Goal: Task Accomplishment & Management: Complete application form

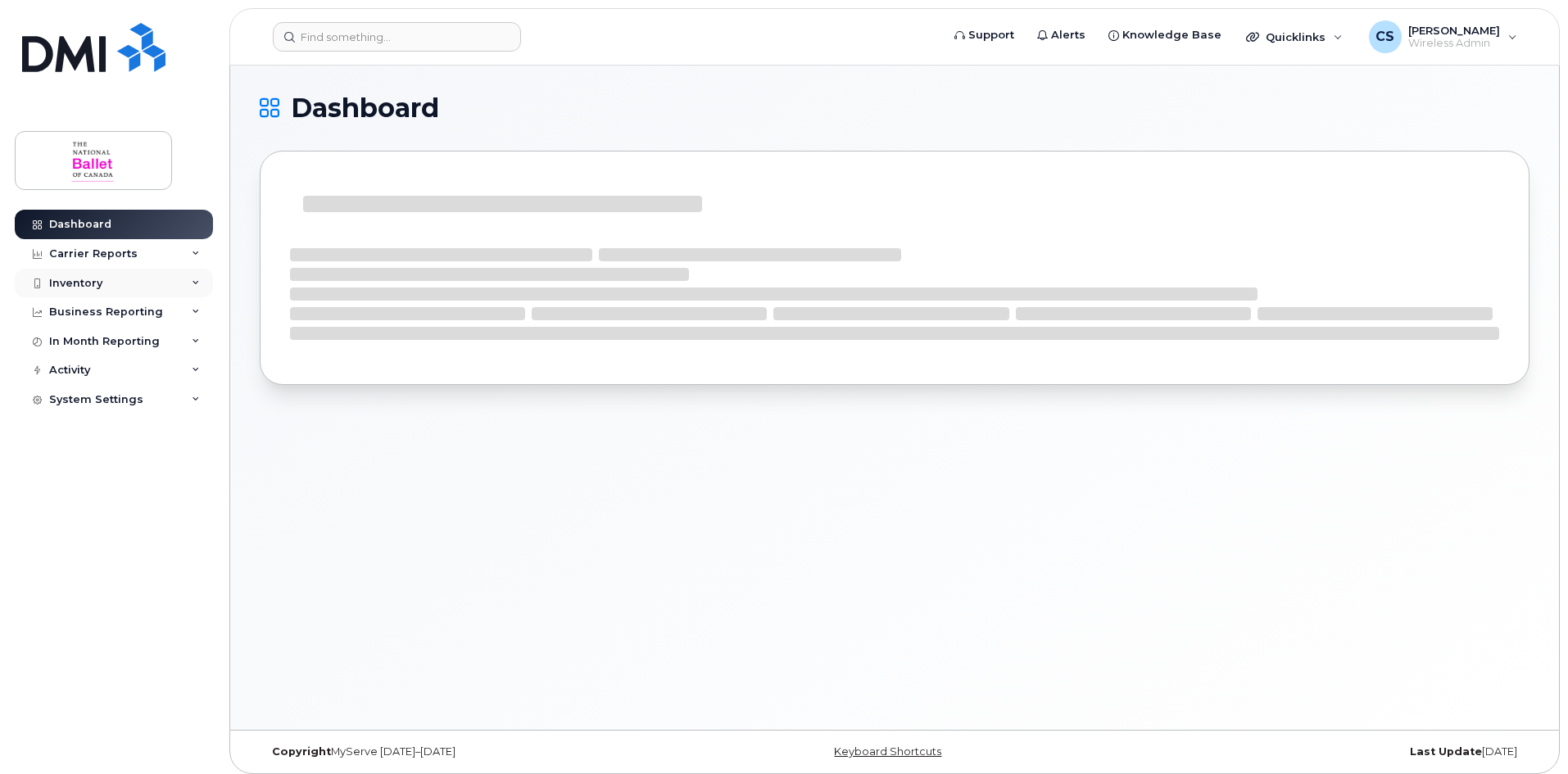
click at [103, 284] on div "Inventory" at bounding box center [113, 284] width 198 height 29
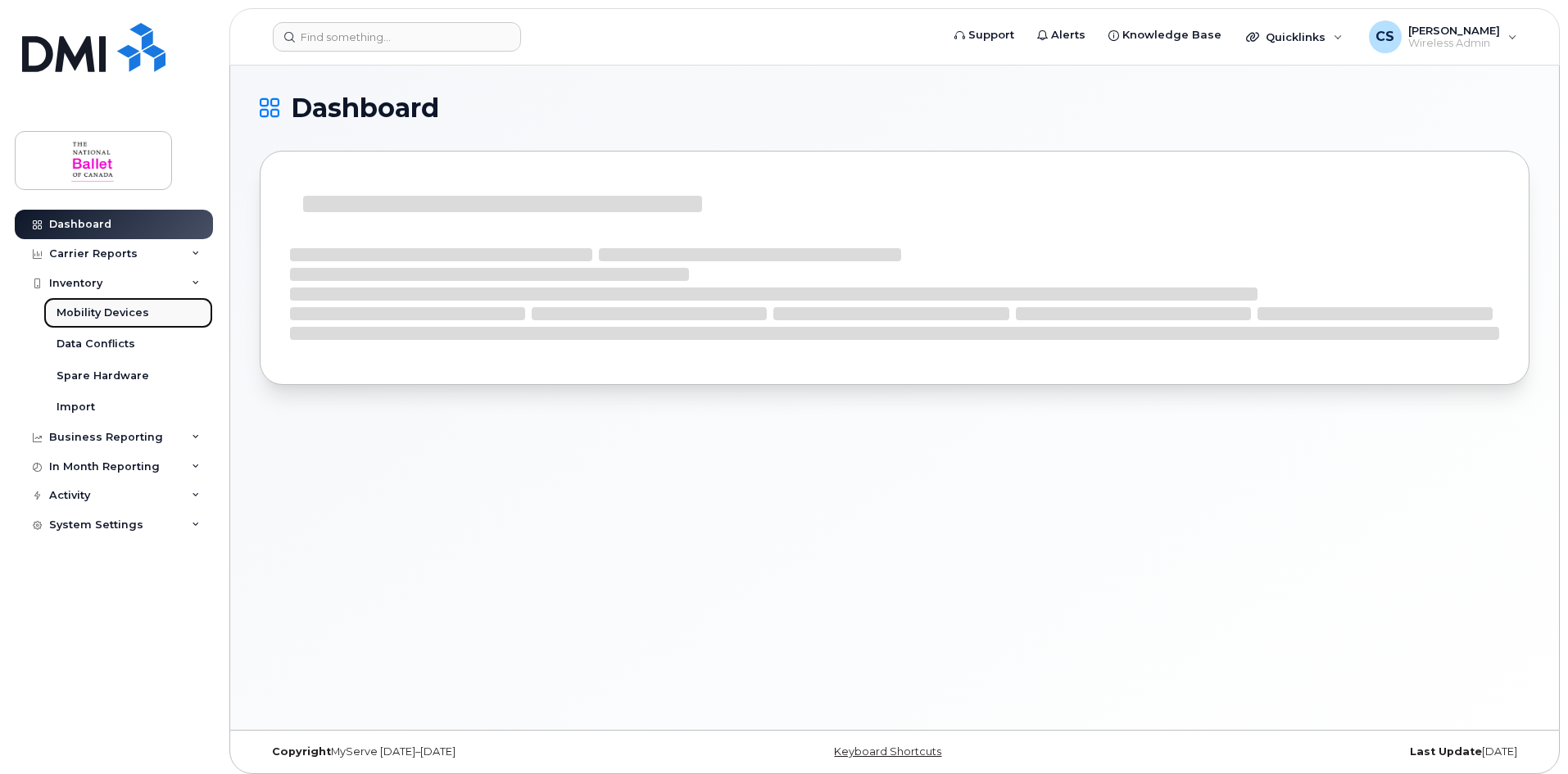
click at [111, 317] on div "Mobility Devices" at bounding box center [103, 313] width 93 height 15
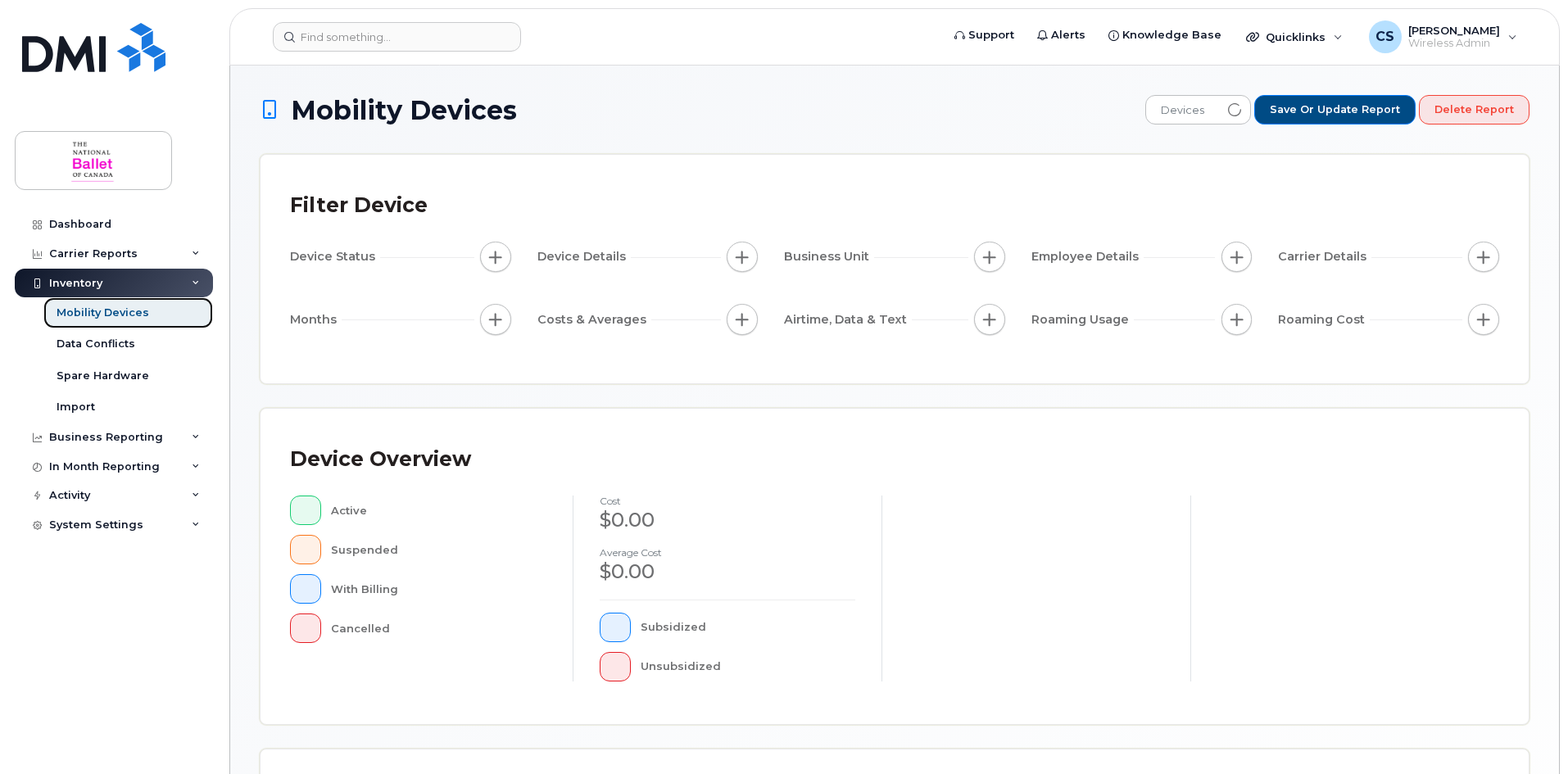
scroll to position [352, 0]
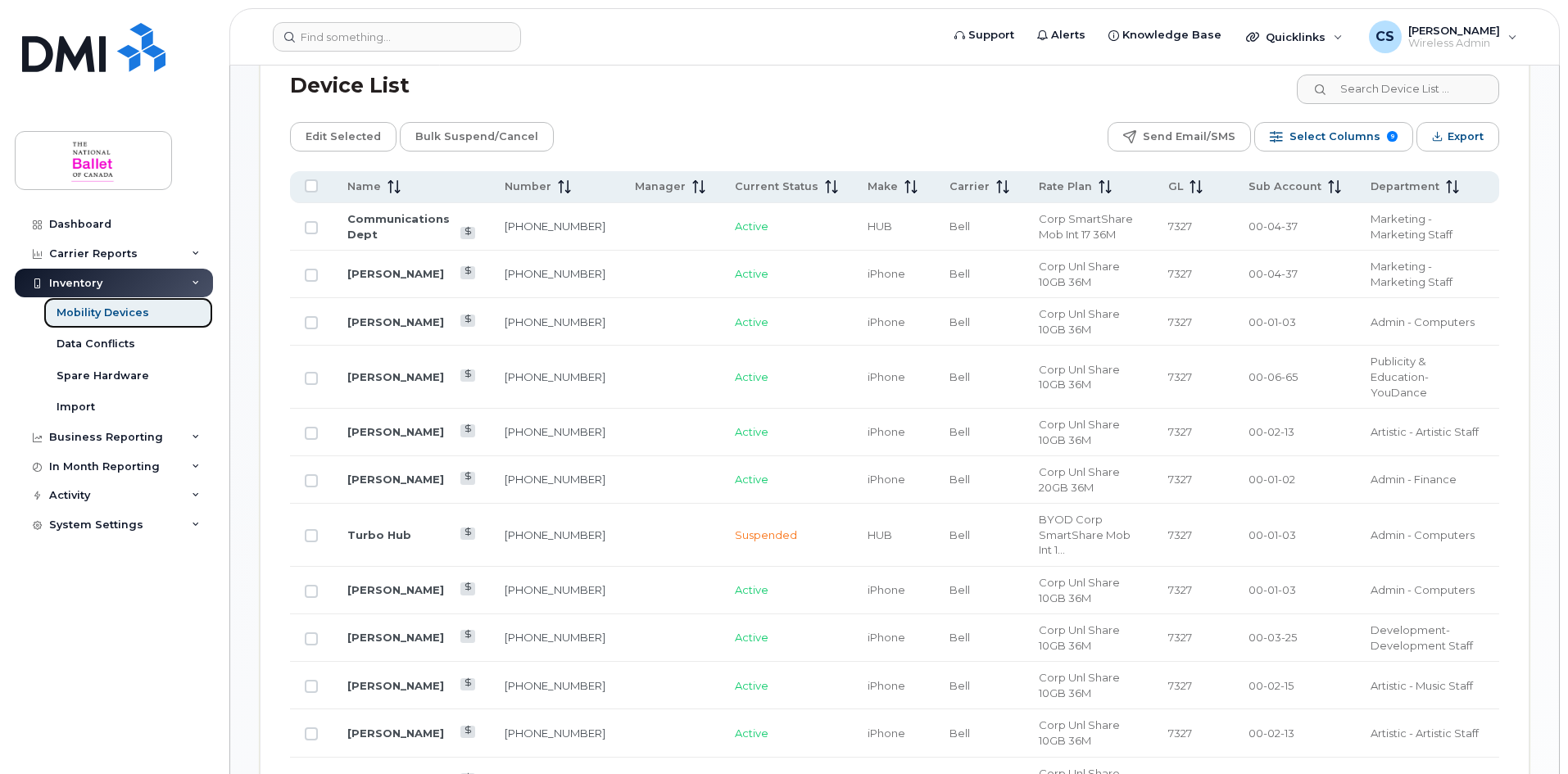
scroll to position [762, 0]
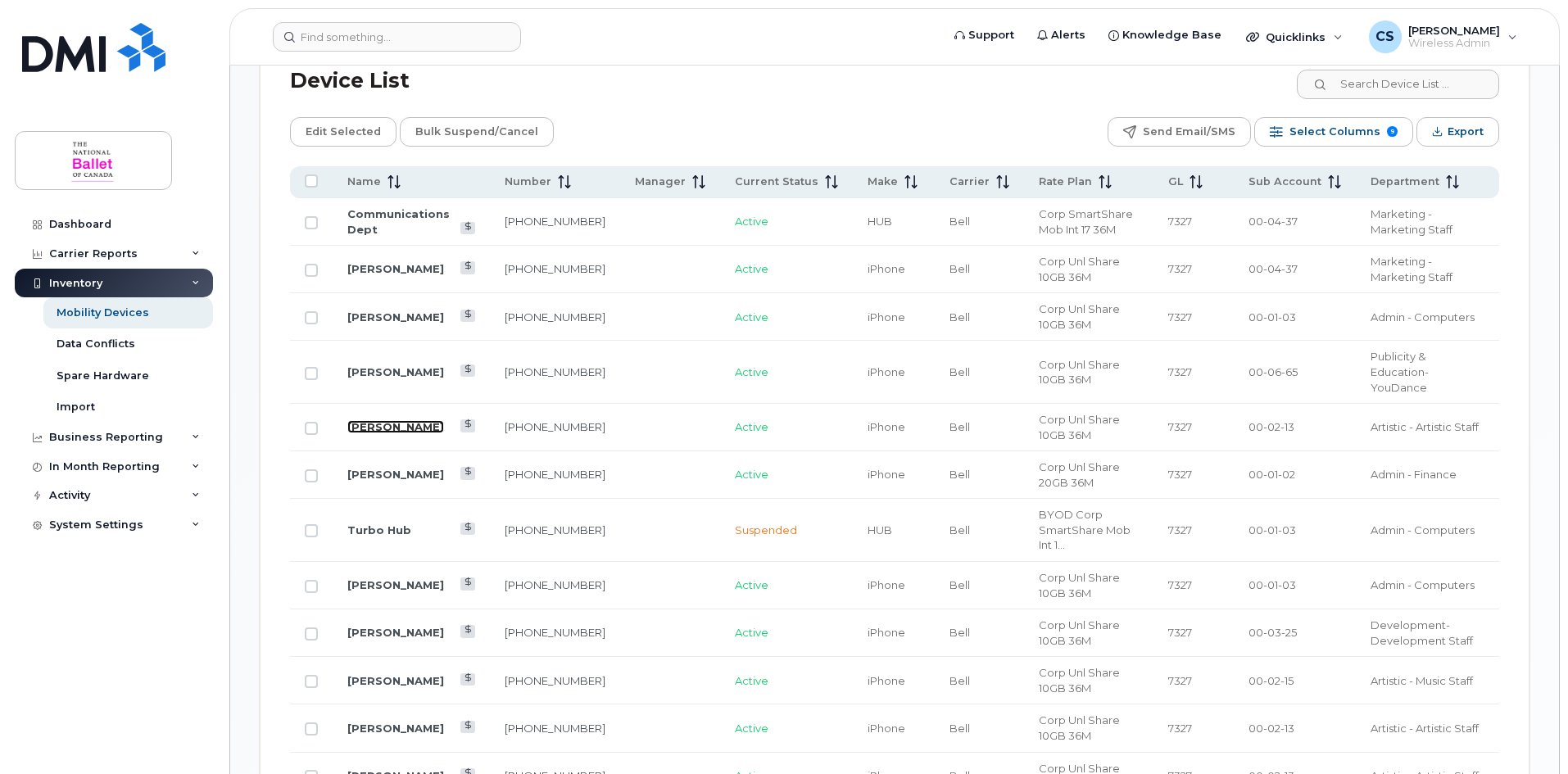
click at [390, 420] on link "[PERSON_NAME]" at bounding box center [395, 426] width 97 height 13
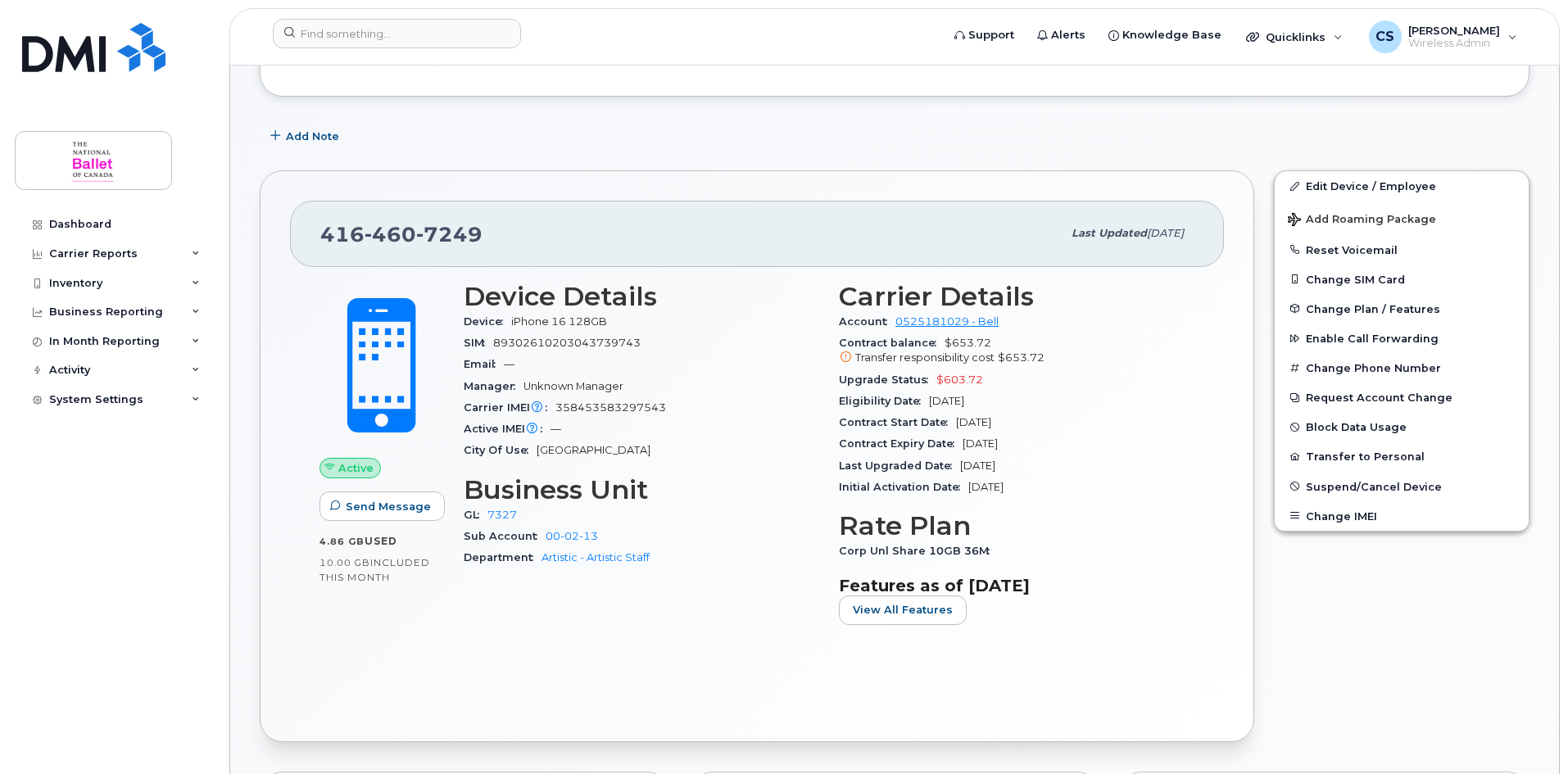
scroll to position [246, 0]
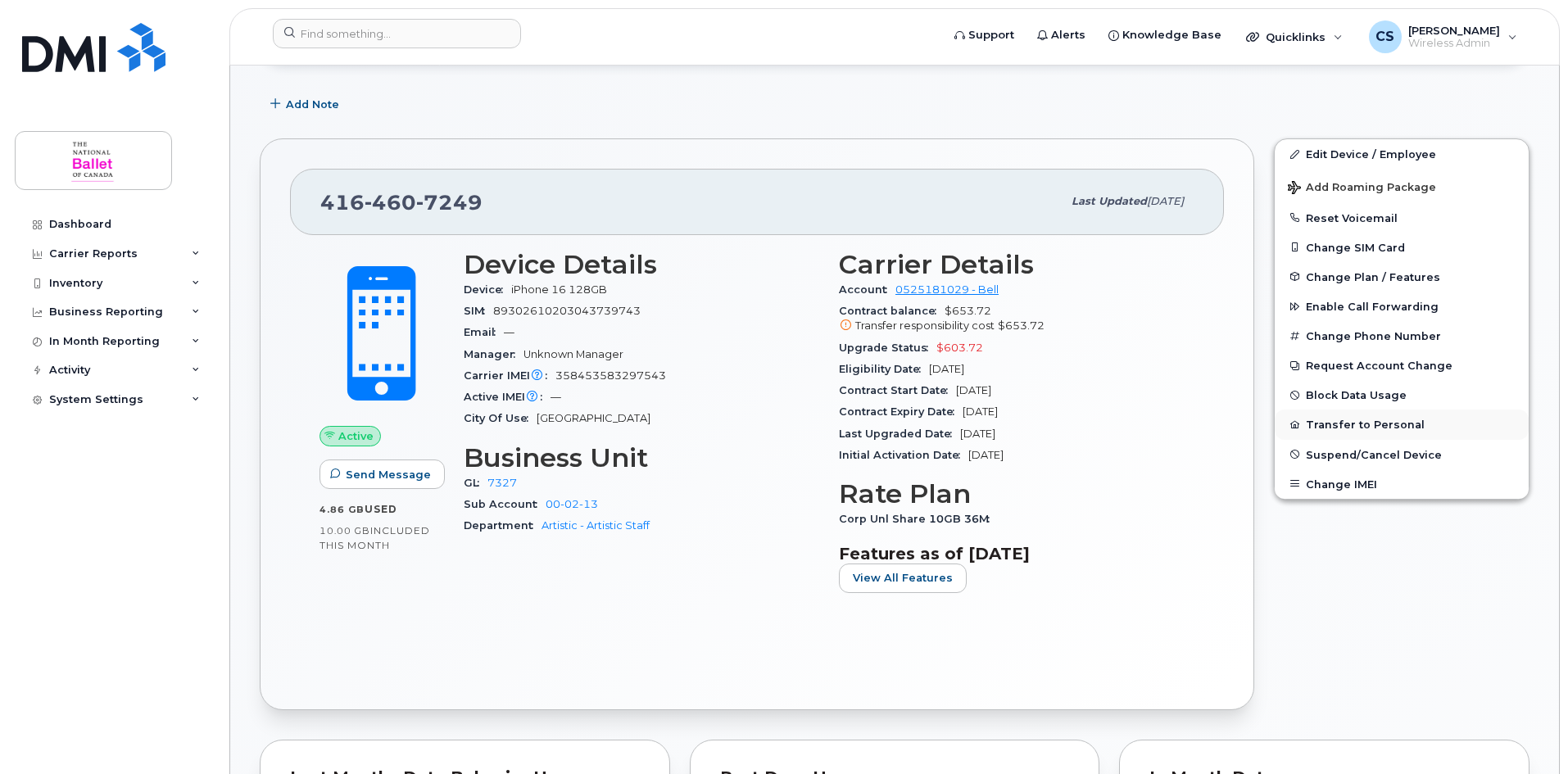
click at [1344, 423] on button "Transfer to Personal" at bounding box center [1402, 424] width 254 height 29
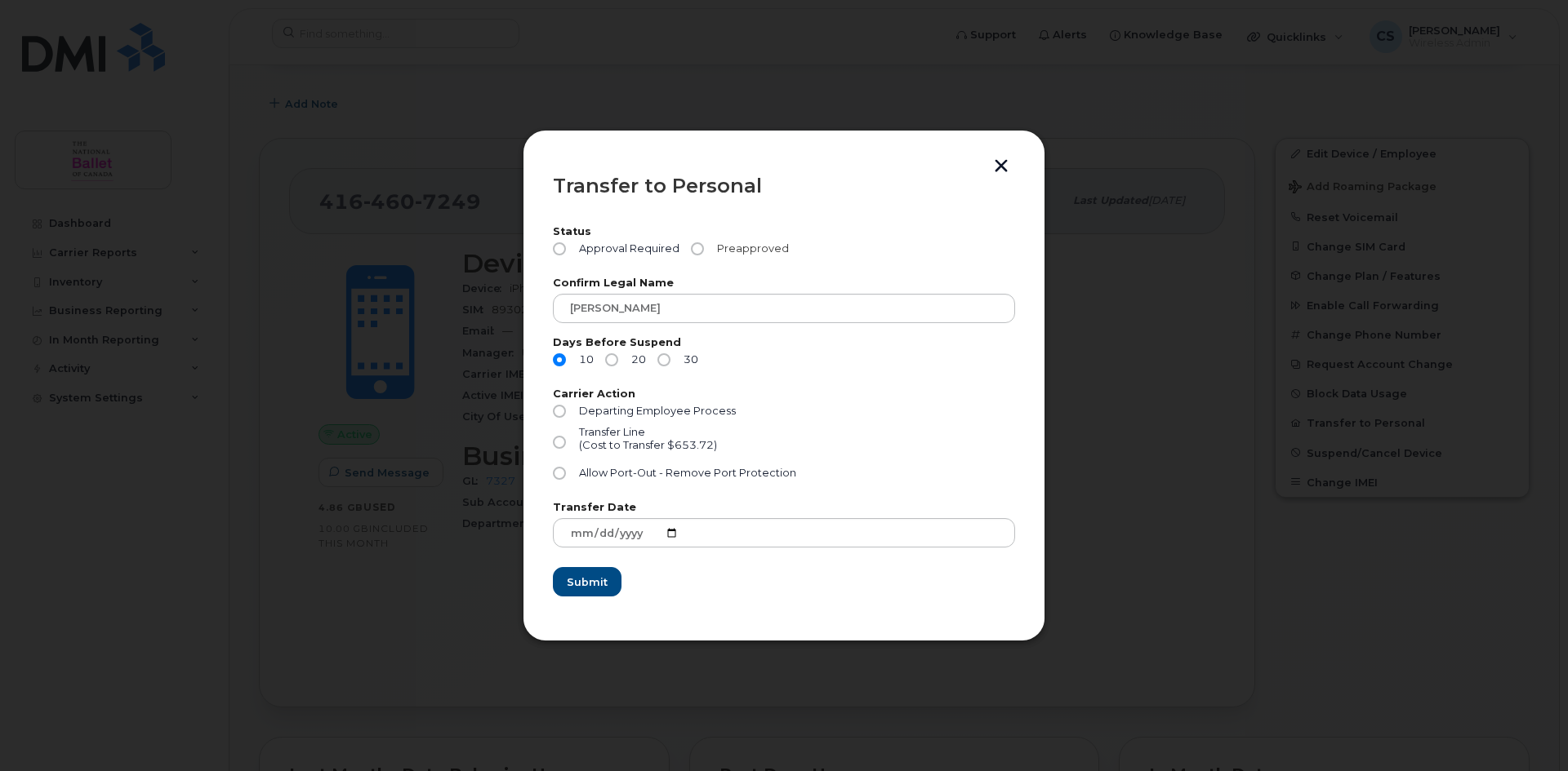
click at [692, 248] on input "Preapproved" at bounding box center [697, 248] width 13 height 13
radio input "true"
click at [665, 361] on input "30" at bounding box center [664, 359] width 13 height 13
radio input "true"
click at [1003, 166] on button "button" at bounding box center [1001, 167] width 25 height 17
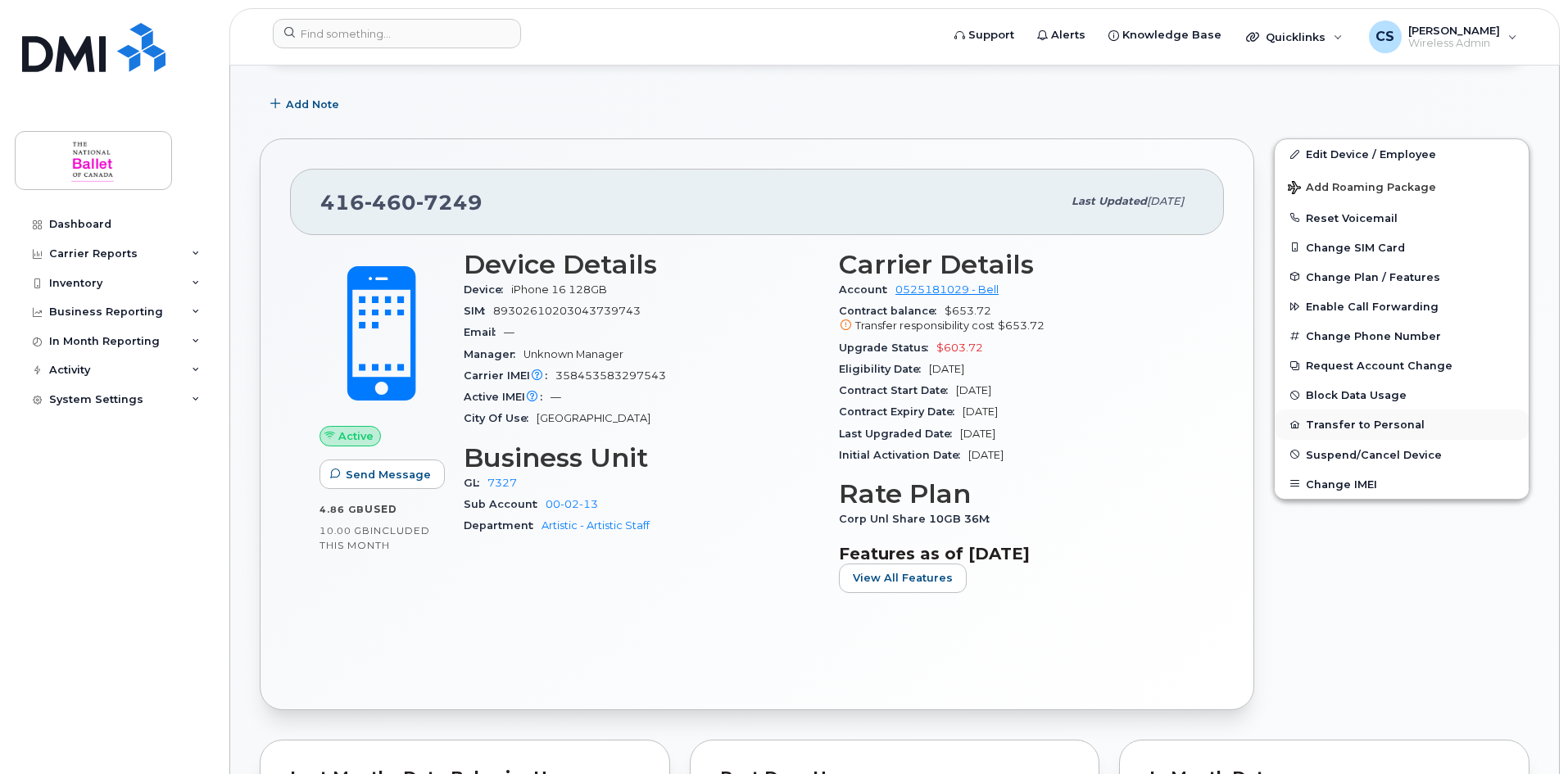
click at [1348, 419] on button "Transfer to Personal" at bounding box center [1402, 424] width 254 height 29
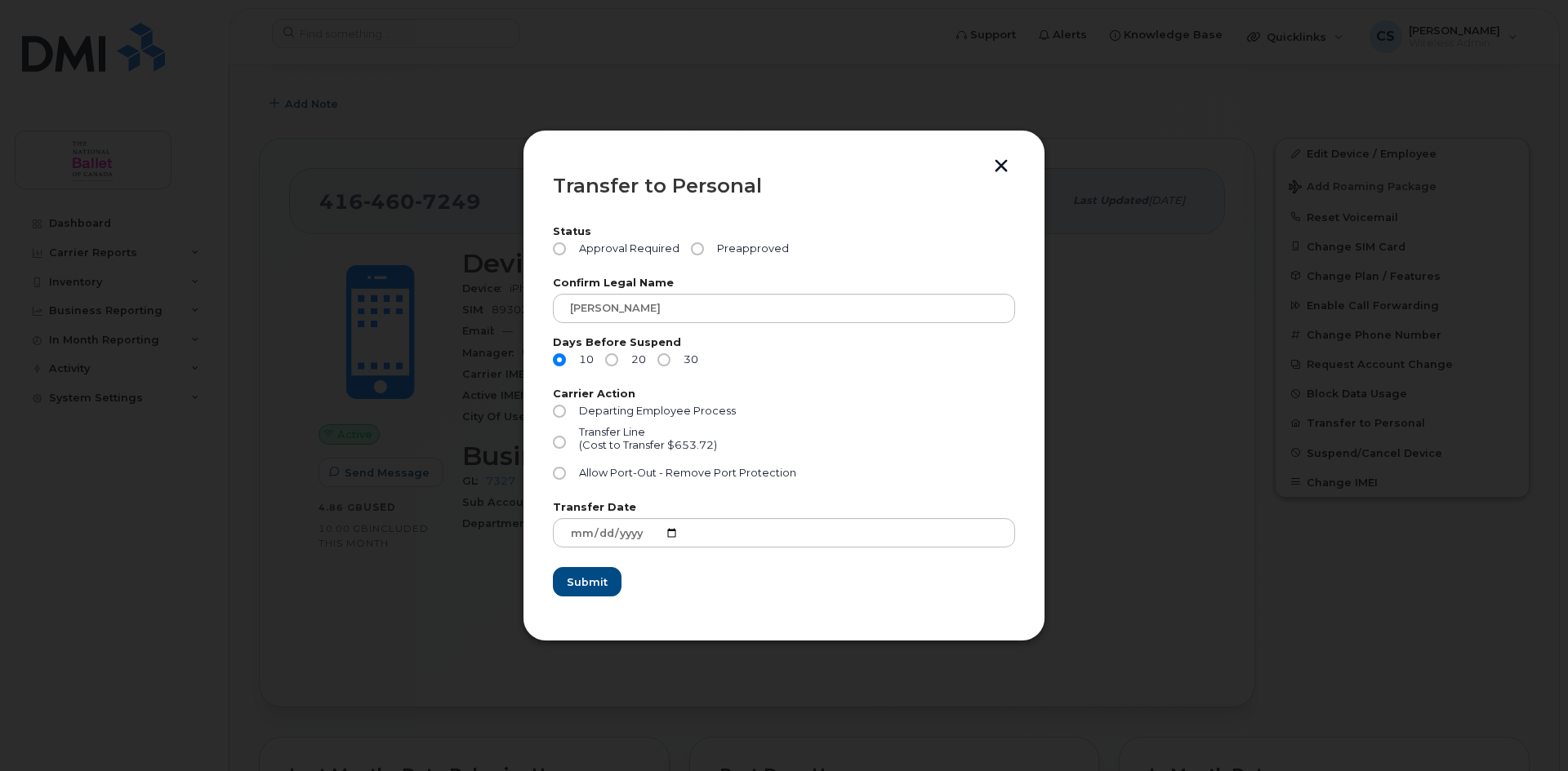
drag, startPoint x: 664, startPoint y: 359, endPoint x: 675, endPoint y: 375, distance: 19.4
click at [665, 362] on input "30" at bounding box center [664, 359] width 13 height 13
radio input "true"
click at [563, 443] on input "Transfer Line (Cost to Transfer $653.72)" at bounding box center [559, 442] width 13 height 13
radio input "true"
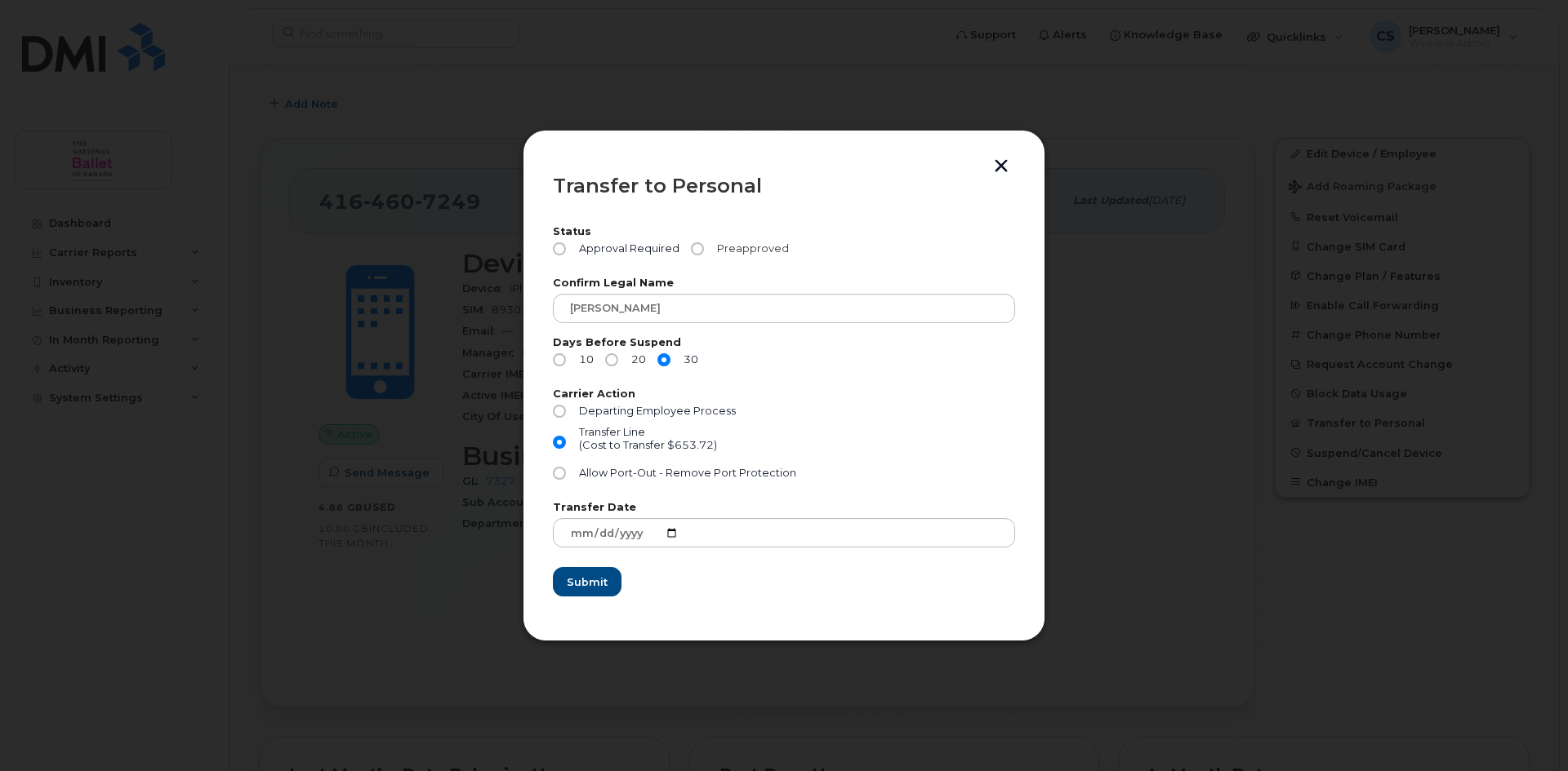
click at [692, 248] on input "Preapproved" at bounding box center [697, 248] width 13 height 13
radio input "true"
click at [599, 578] on span "Submit" at bounding box center [587, 582] width 41 height 15
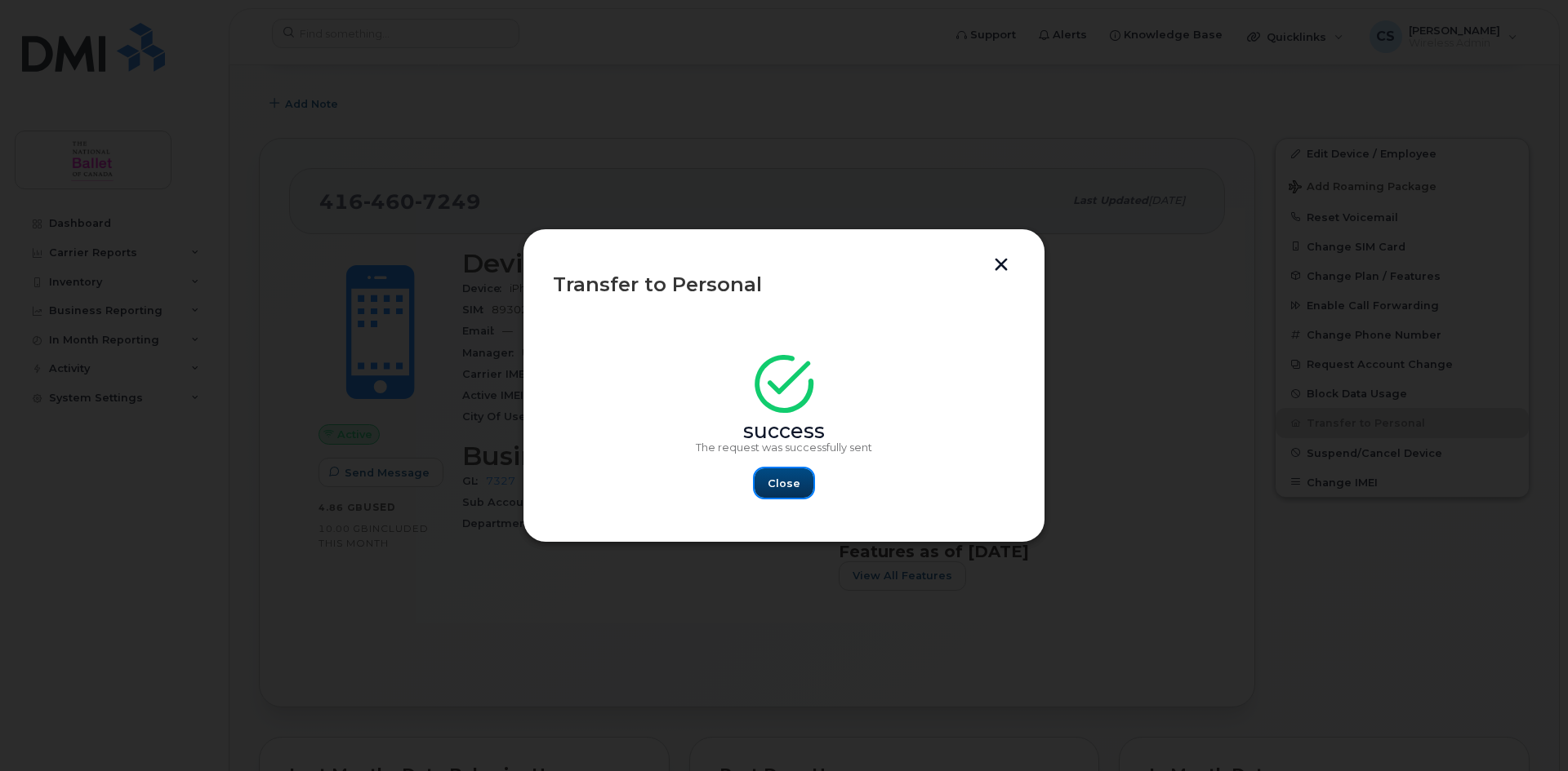
click at [778, 483] on span "Close" at bounding box center [784, 483] width 32 height 15
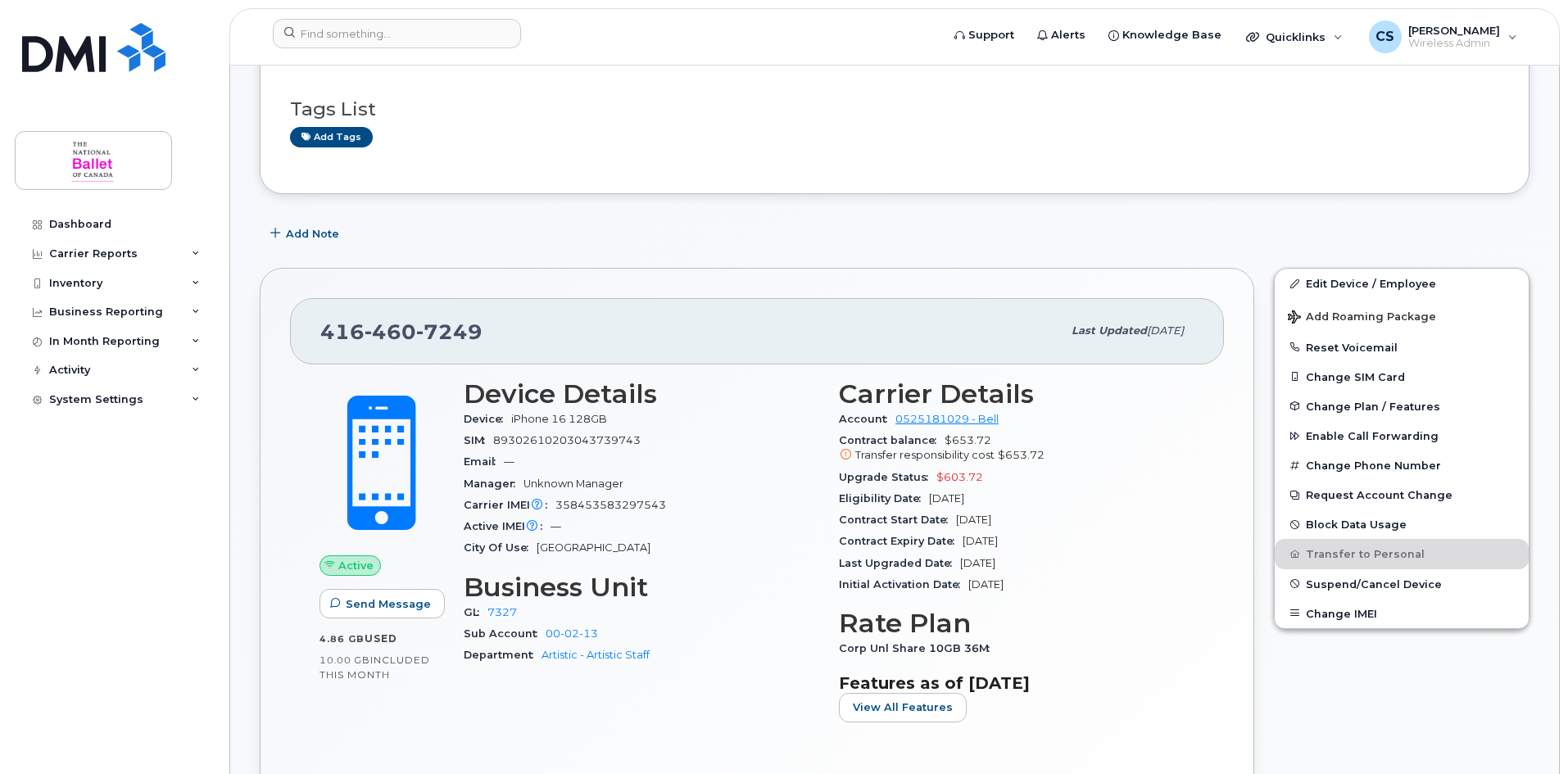
scroll to position [82, 0]
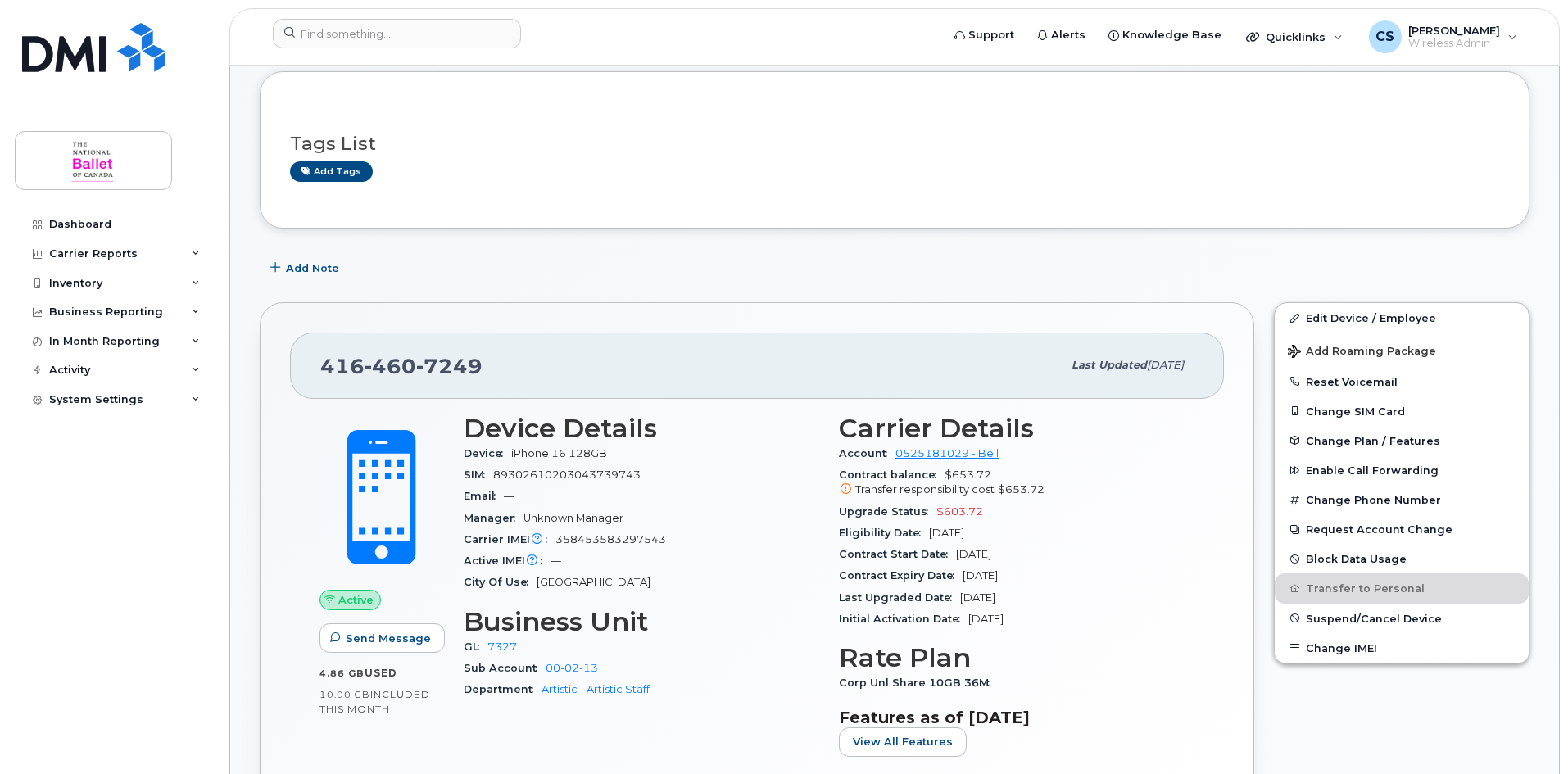
click at [846, 488] on icon at bounding box center [846, 489] width 10 height 10
click at [846, 489] on icon at bounding box center [846, 489] width 10 height 10
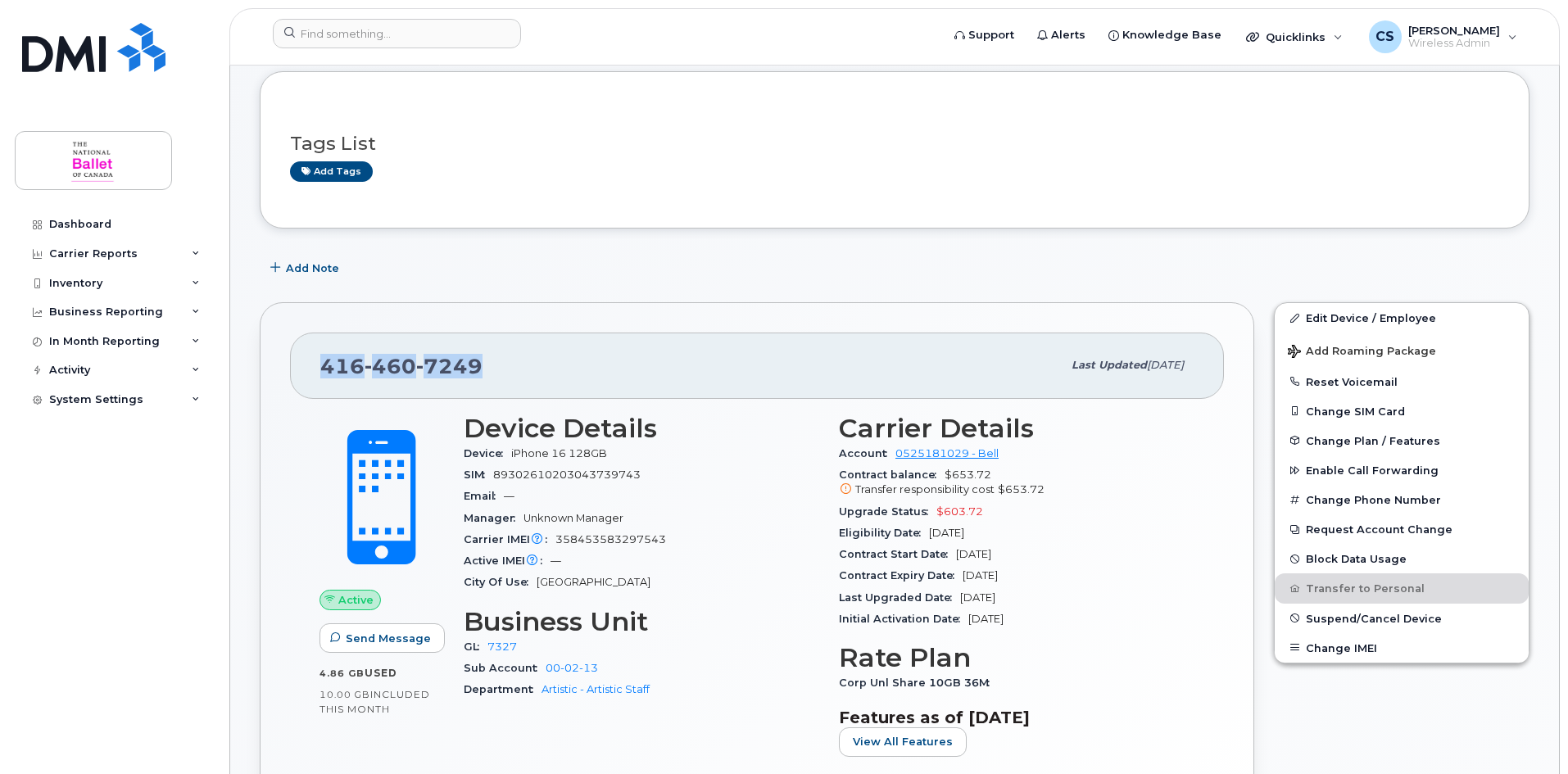
drag, startPoint x: 486, startPoint y: 362, endPoint x: 308, endPoint y: 366, distance: 178.0
click at [308, 366] on div "[PHONE_NUMBER] Last updated [DATE]" at bounding box center [757, 365] width 934 height 65
copy span "[PHONE_NUMBER]"
